Goal: Check status: Check status

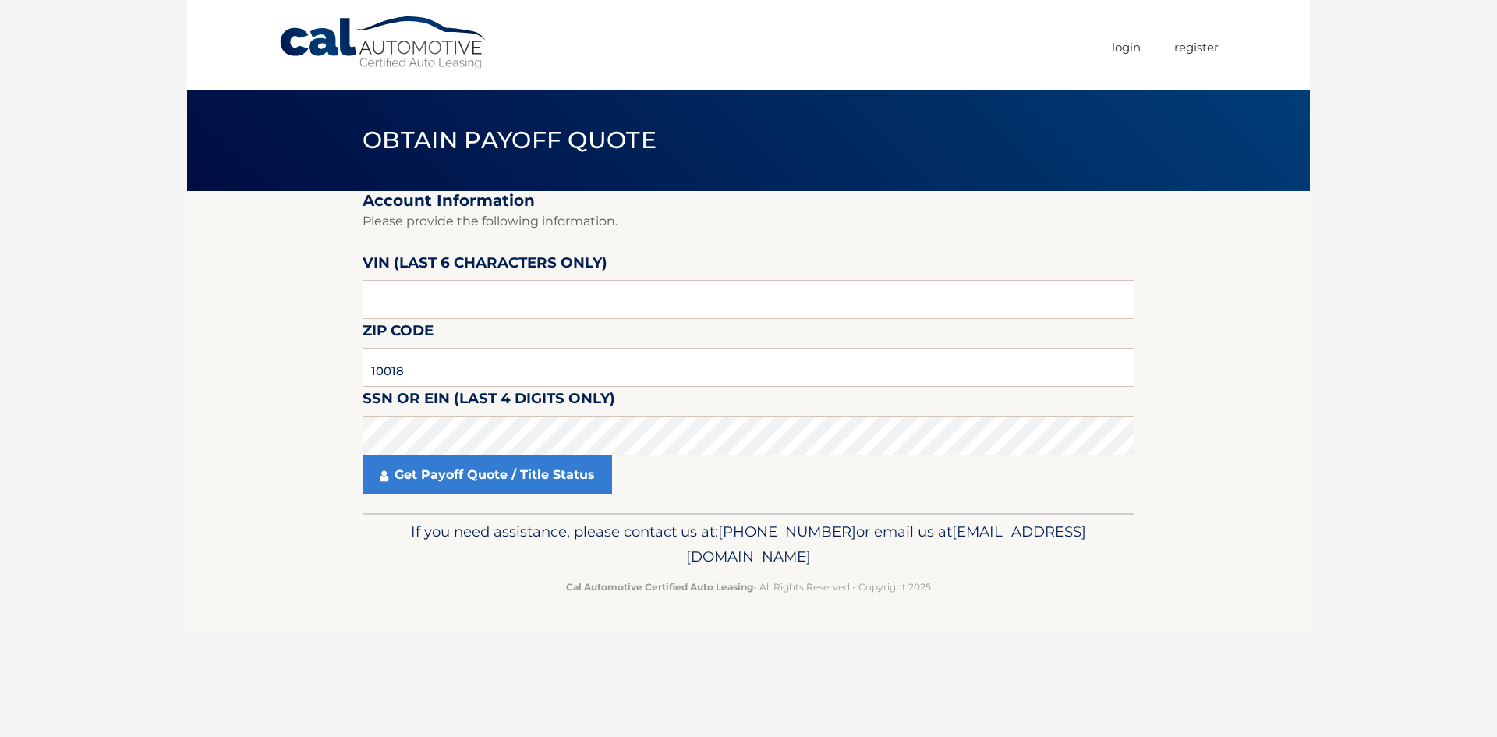
click at [220, 276] on section "Account Information Please provide the following information. [PERSON_NAME] (la…" at bounding box center [748, 352] width 1123 height 322
click at [432, 295] on input "text" at bounding box center [749, 299] width 772 height 39
click at [459, 306] on input "text" at bounding box center [749, 299] width 772 height 39
paste input "024504"
type input "024504"
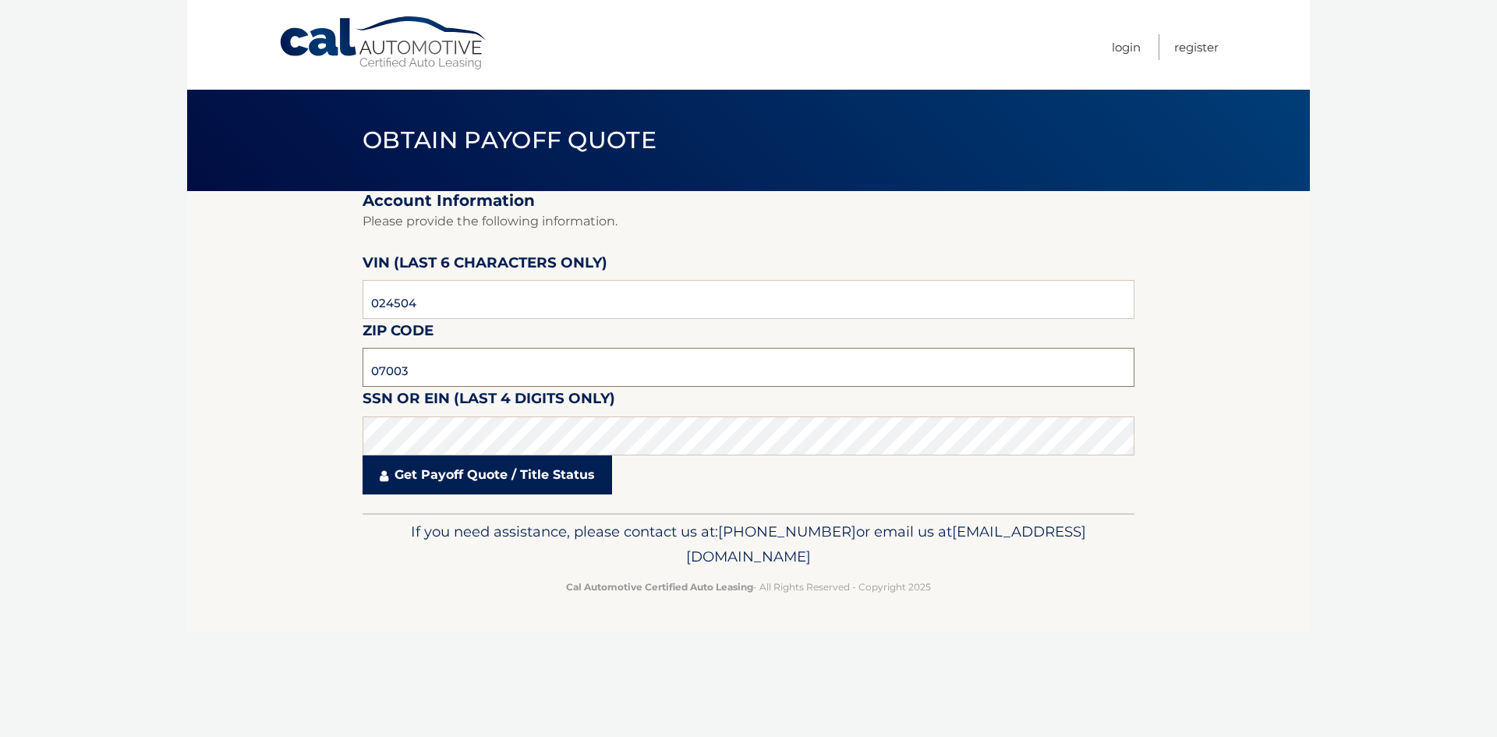
type input "07003"
click at [469, 477] on link "Get Payoff Quote / Title Status" at bounding box center [488, 474] width 250 height 39
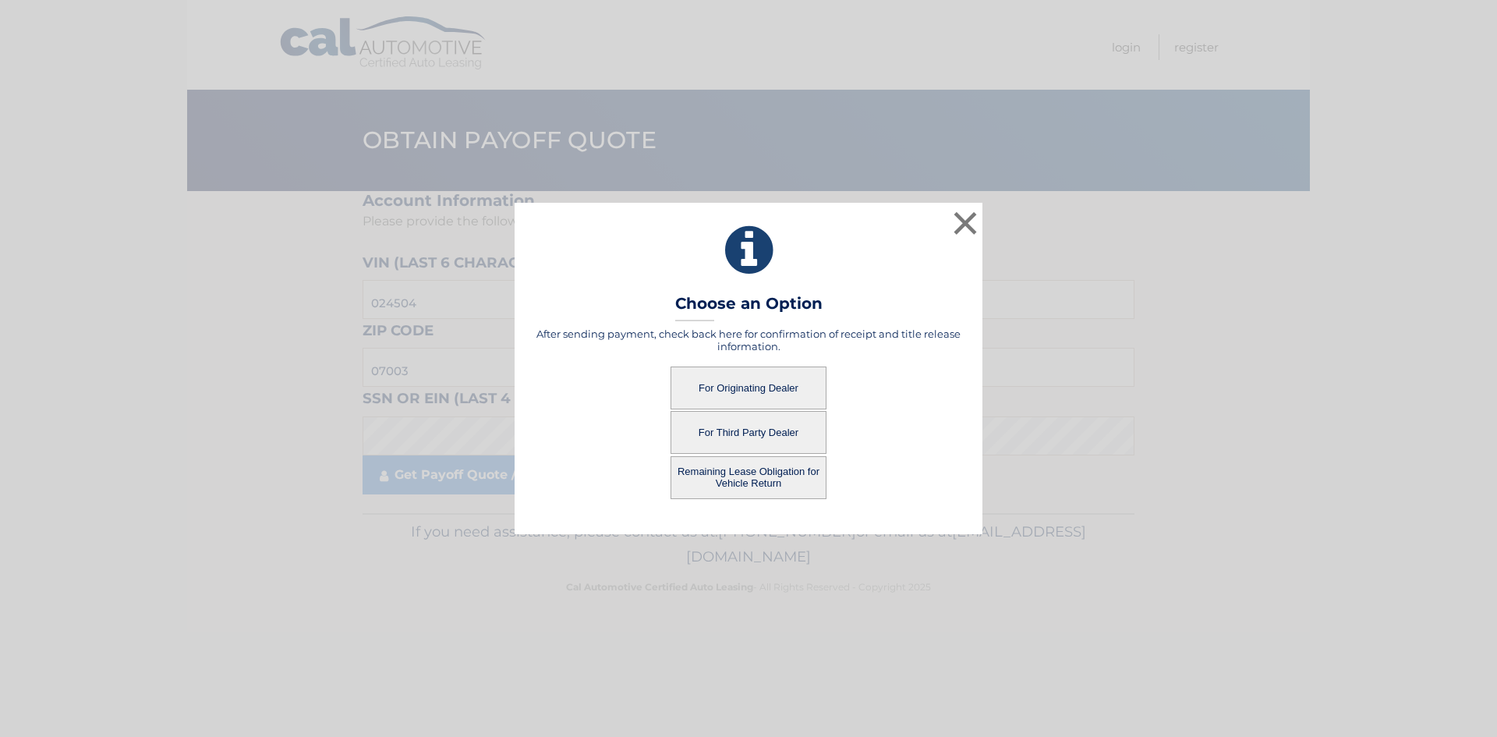
click at [761, 397] on button "For Originating Dealer" at bounding box center [749, 387] width 156 height 43
click at [758, 391] on button "For Originating Dealer" at bounding box center [749, 387] width 156 height 43
